Goal: Task Accomplishment & Management: Manage account settings

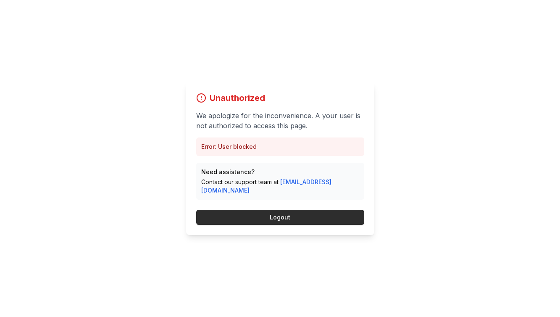
click at [281, 213] on button "Logout" at bounding box center [280, 217] width 168 height 15
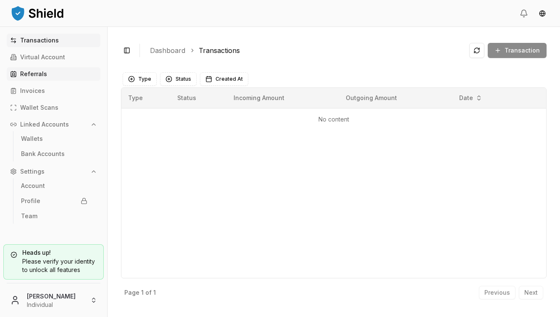
click at [30, 76] on p "Referrals" at bounding box center [33, 74] width 27 height 6
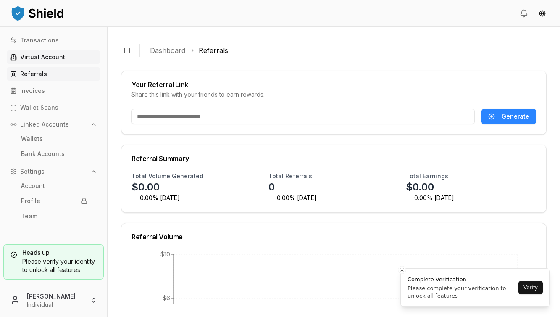
click at [39, 55] on p "Virtual Account" at bounding box center [42, 57] width 45 height 6
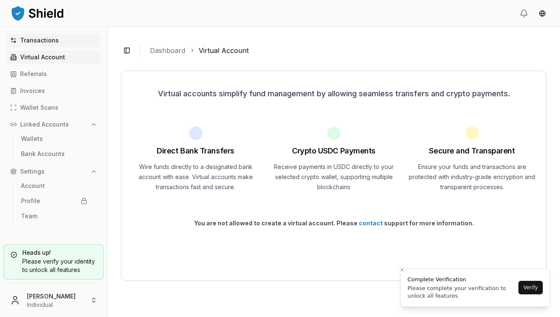
click at [44, 35] on link "Transactions" at bounding box center [54, 40] width 94 height 13
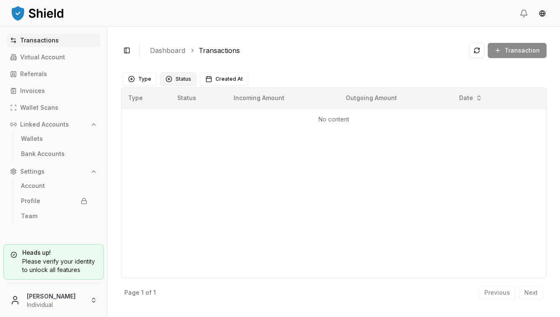
click at [168, 74] on button "Status" at bounding box center [178, 78] width 37 height 13
click at [176, 45] on link "Dashboard" at bounding box center [167, 50] width 35 height 10
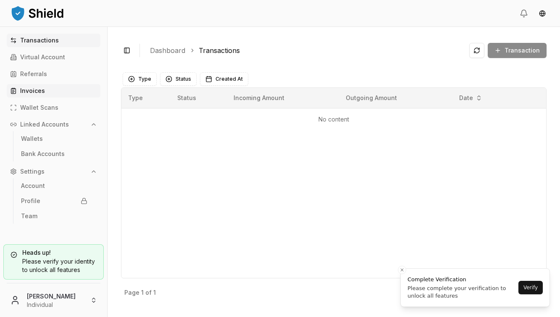
click at [44, 92] on link "Invoices" at bounding box center [54, 90] width 94 height 13
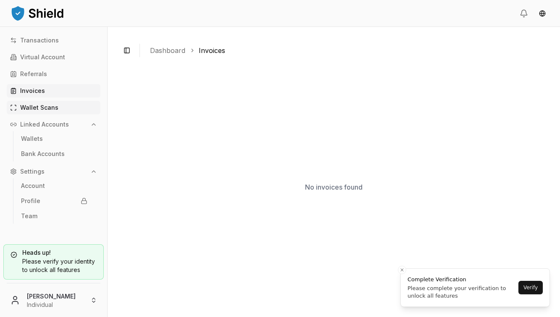
click at [48, 105] on p "Wallet Scans" at bounding box center [39, 108] width 38 height 6
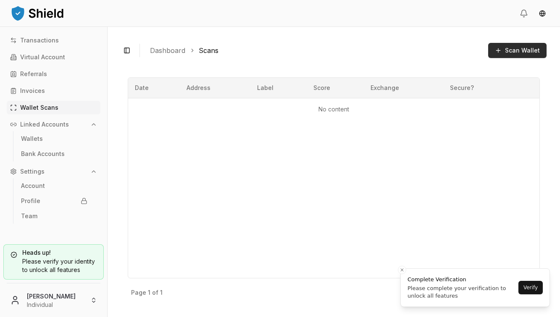
click at [503, 44] on button "Scan Wallet" at bounding box center [517, 50] width 58 height 15
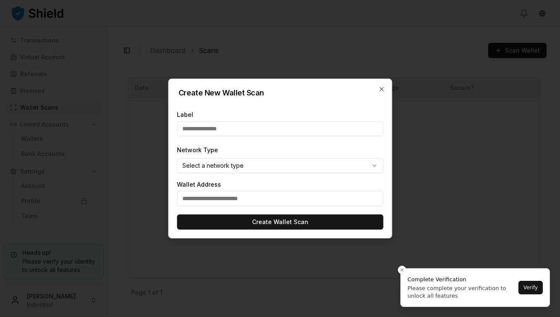
click at [329, 133] on input "text" at bounding box center [280, 128] width 206 height 15
click at [316, 151] on div "Network Type Select a network type ******* ******** ******** **** ******* *****…" at bounding box center [280, 159] width 206 height 29
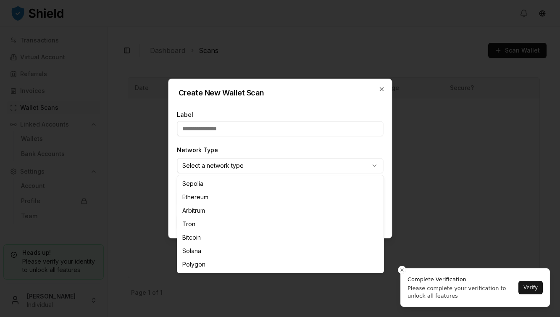
click at [307, 167] on body "Transactions Virtual Account Referrals Invoices Wallet Scans Linked Accounts Wa…" at bounding box center [280, 158] width 560 height 317
click at [335, 145] on body "Transactions Virtual Account Referrals Invoices Wallet Scans Linked Accounts Wa…" at bounding box center [280, 158] width 560 height 317
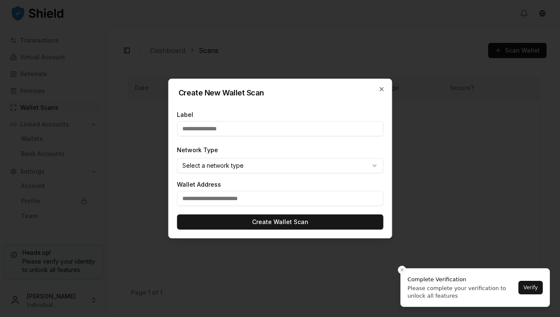
click at [315, 161] on body "Transactions Virtual Account Referrals Invoices Wallet Scans Linked Accounts Wa…" at bounding box center [280, 158] width 560 height 317
click at [401, 139] on div at bounding box center [280, 158] width 560 height 317
click at [381, 89] on icon "button" at bounding box center [381, 88] width 3 height 3
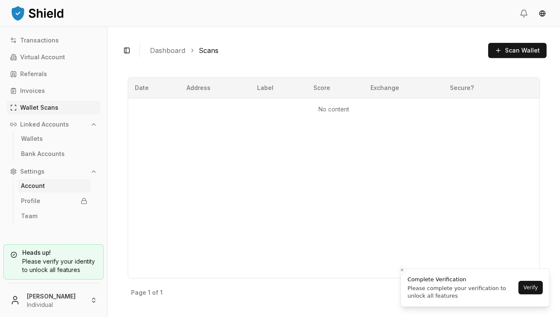
click at [38, 185] on p "Account" at bounding box center [33, 186] width 24 height 6
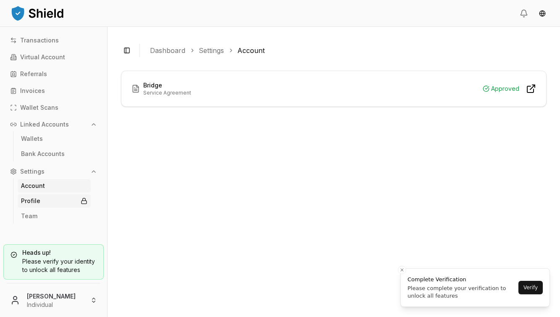
click at [53, 202] on link "Profile" at bounding box center [54, 200] width 73 height 13
click at [27, 221] on link "Team" at bounding box center [54, 215] width 73 height 13
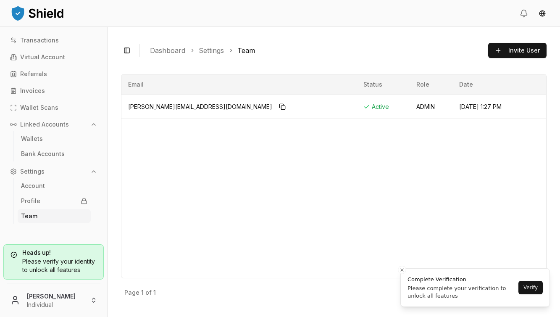
click at [47, 260] on div "Please verify your identity to unlock all features" at bounding box center [54, 265] width 86 height 17
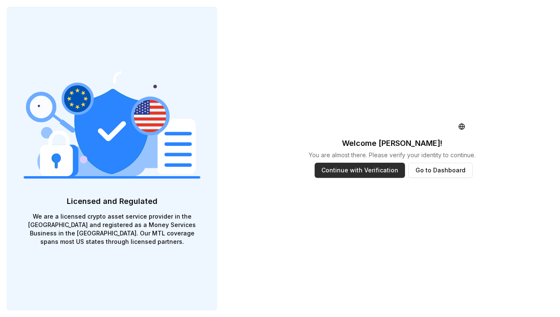
click at [374, 173] on button "Continue with Verification" at bounding box center [360, 170] width 90 height 15
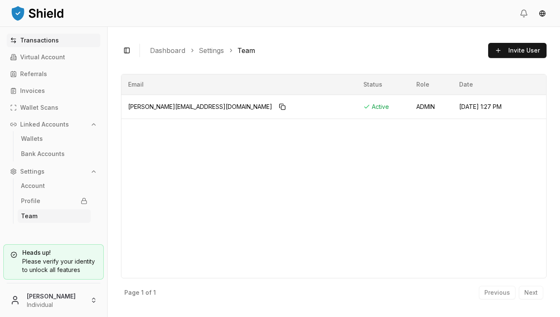
click at [40, 37] on p "Transactions" at bounding box center [39, 40] width 39 height 6
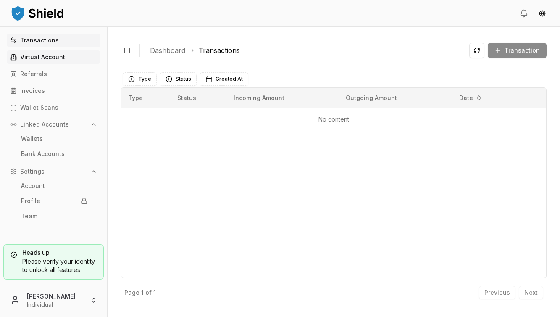
click at [43, 56] on p "Virtual Account" at bounding box center [42, 57] width 45 height 6
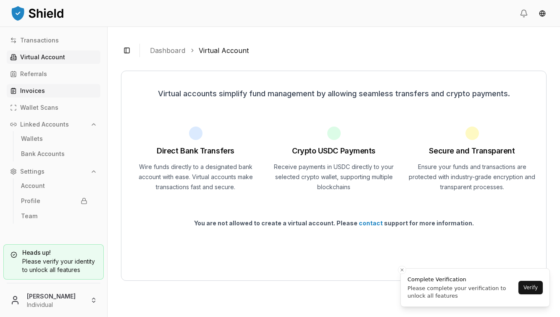
click at [44, 86] on link "Invoices" at bounding box center [54, 90] width 94 height 13
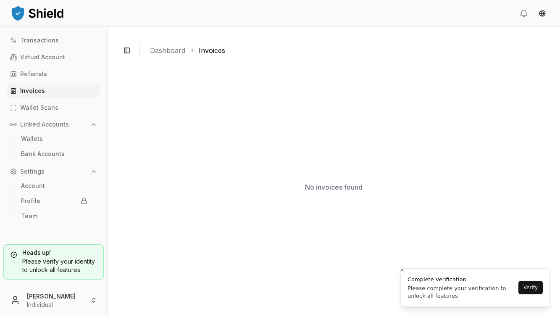
click at [40, 11] on img at bounding box center [37, 13] width 55 height 17
click at [14, 13] on img at bounding box center [37, 13] width 55 height 17
click at [45, 12] on img at bounding box center [37, 13] width 55 height 17
